Goal: Transaction & Acquisition: Obtain resource

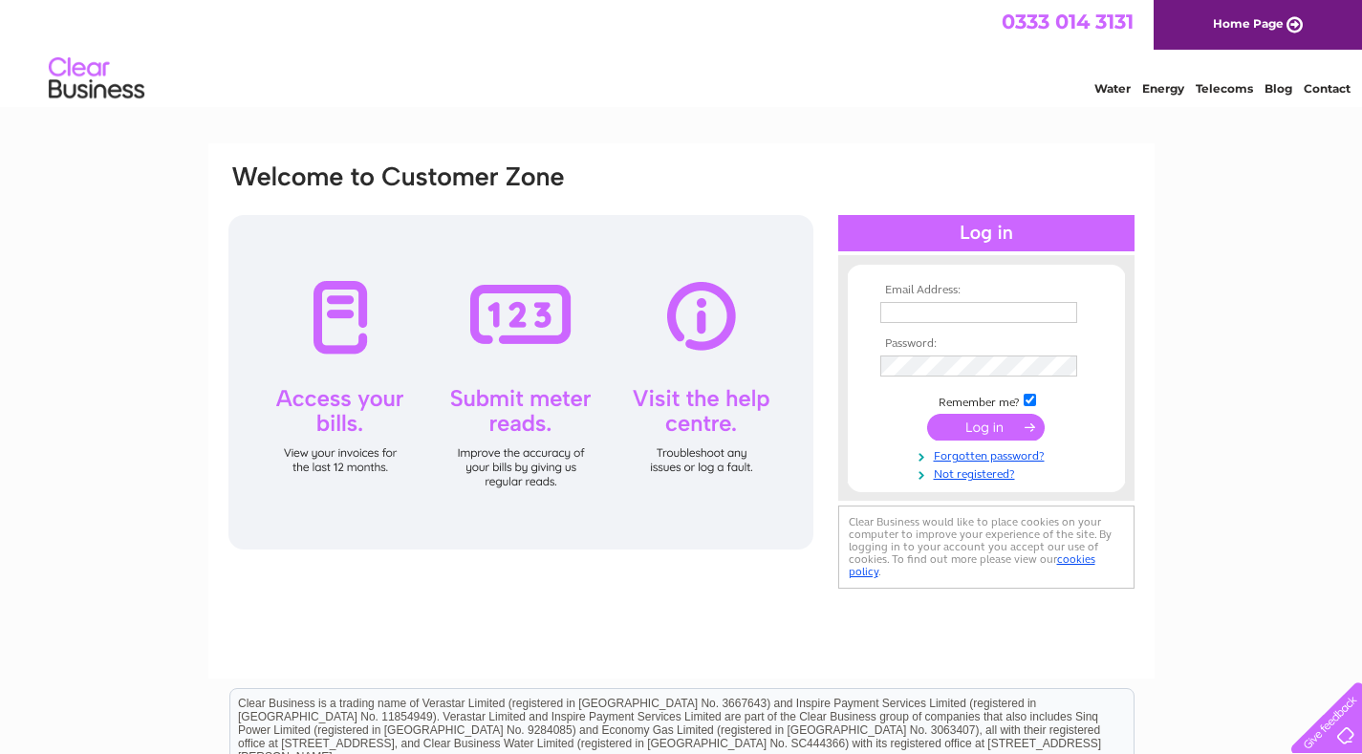
click at [905, 312] on input "text" at bounding box center [978, 312] width 197 height 21
type input "m.1meikle@outlook.com"
click at [1000, 426] on input "submit" at bounding box center [986, 427] width 118 height 27
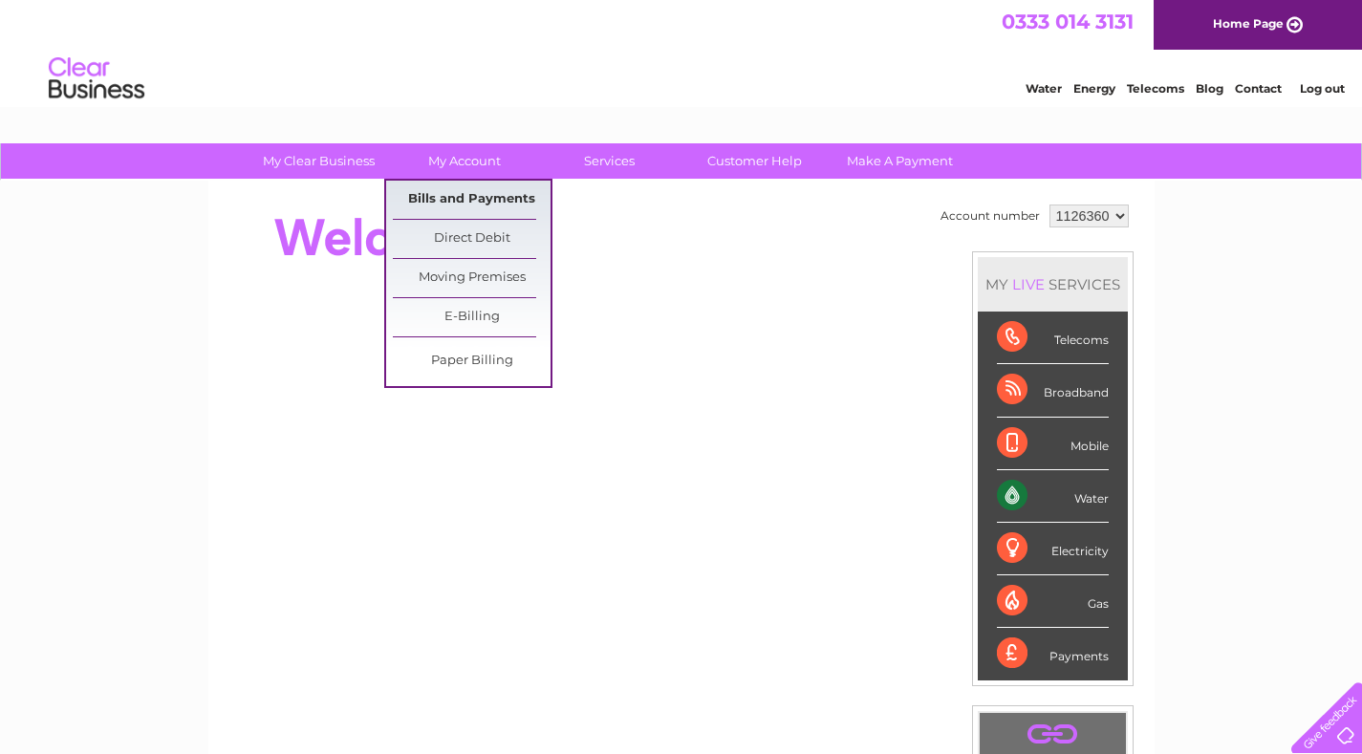
click at [477, 193] on link "Bills and Payments" at bounding box center [472, 200] width 158 height 38
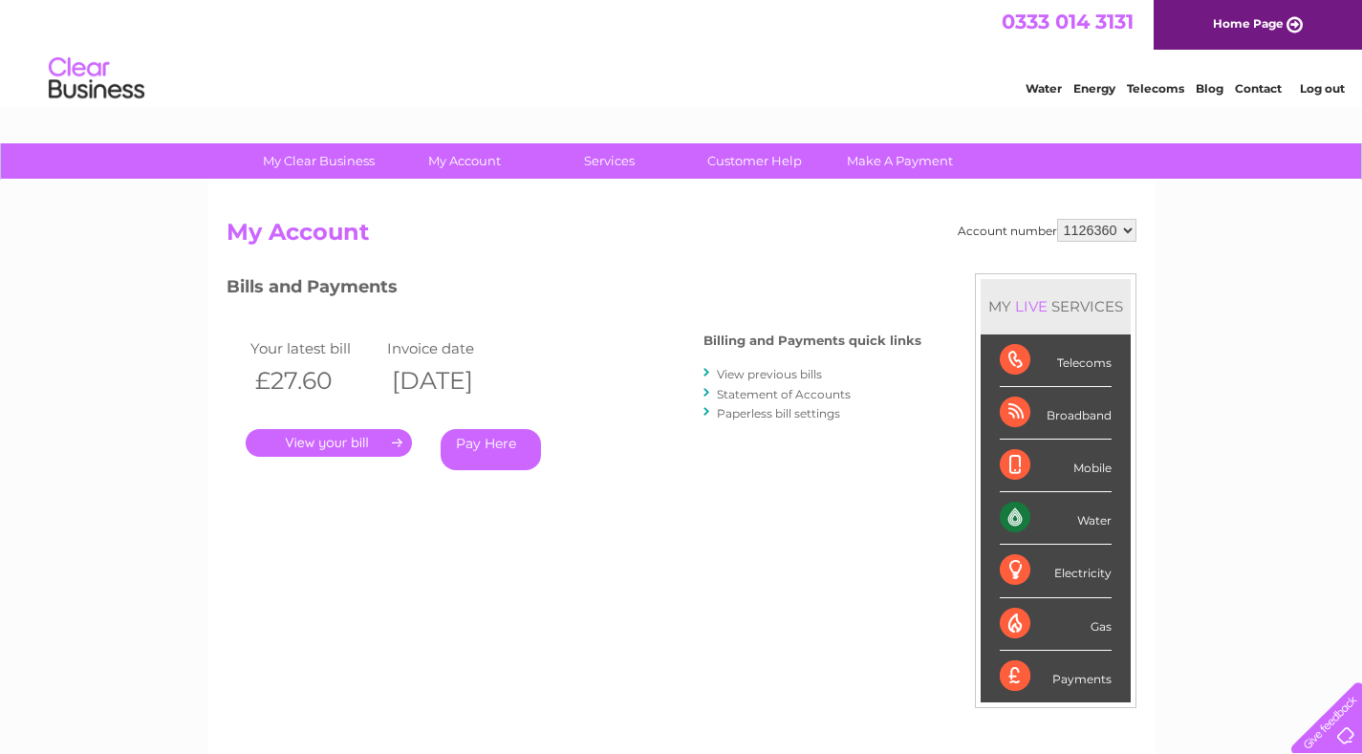
click at [363, 437] on link "." at bounding box center [329, 443] width 166 height 28
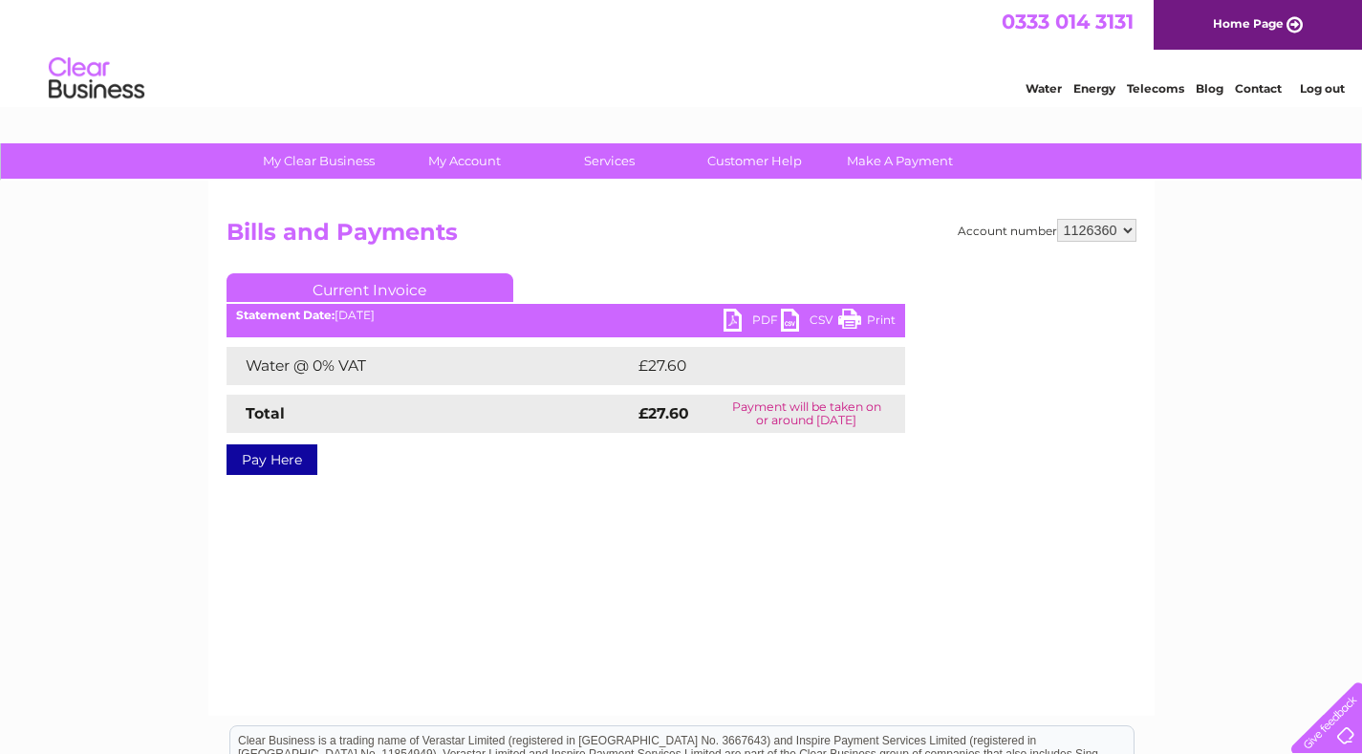
click at [736, 316] on link "PDF" at bounding box center [751, 323] width 57 height 28
click at [1309, 86] on link "Log out" at bounding box center [1321, 88] width 45 height 14
